Goal: Task Accomplishment & Management: Complete application form

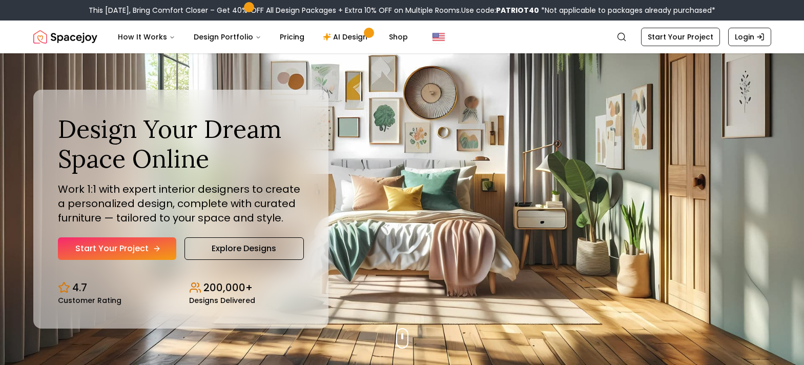
click at [95, 253] on link "Start Your Project" at bounding box center [117, 248] width 118 height 23
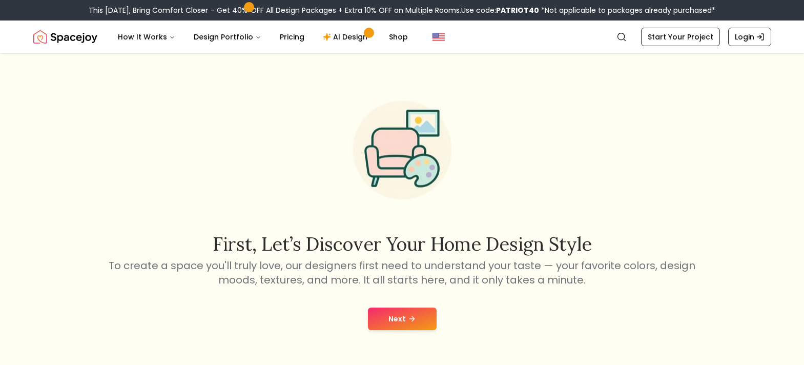
click at [385, 317] on button "Next" at bounding box center [402, 318] width 69 height 23
